Goal: Transaction & Acquisition: Obtain resource

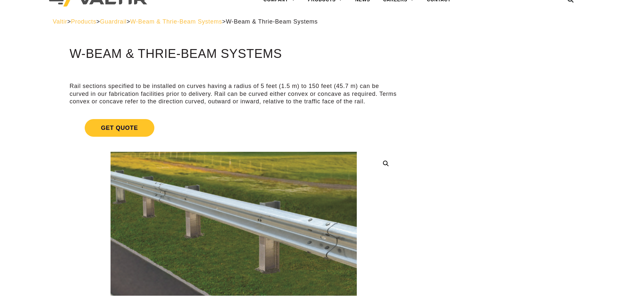
scroll to position [33, 0]
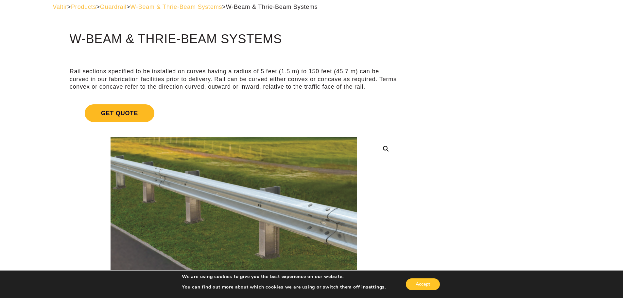
click at [124, 113] on span "Get Quote" at bounding box center [120, 113] width 70 height 18
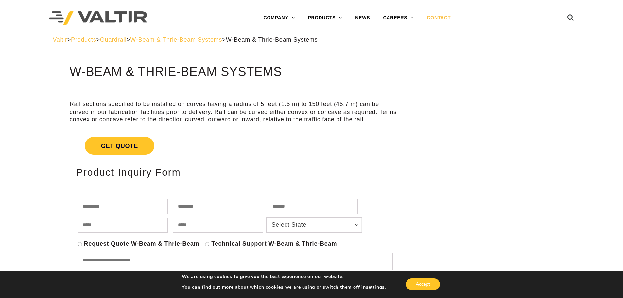
click at [448, 19] on link "CONTACT" at bounding box center [438, 17] width 37 height 13
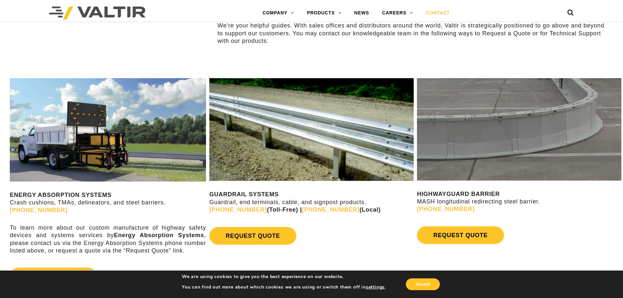
scroll to position [327, 0]
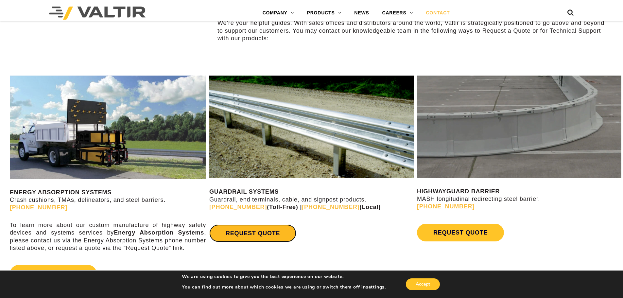
click at [248, 232] on link "REQUEST QUOTE" at bounding box center [252, 233] width 87 height 18
click at [331, 255] on div "GUARDRAIL SYSTEMS Guardrail, end terminals, cable, and signpost products. [PHON…" at bounding box center [312, 162] width 208 height 185
